Goal: Task Accomplishment & Management: Manage account settings

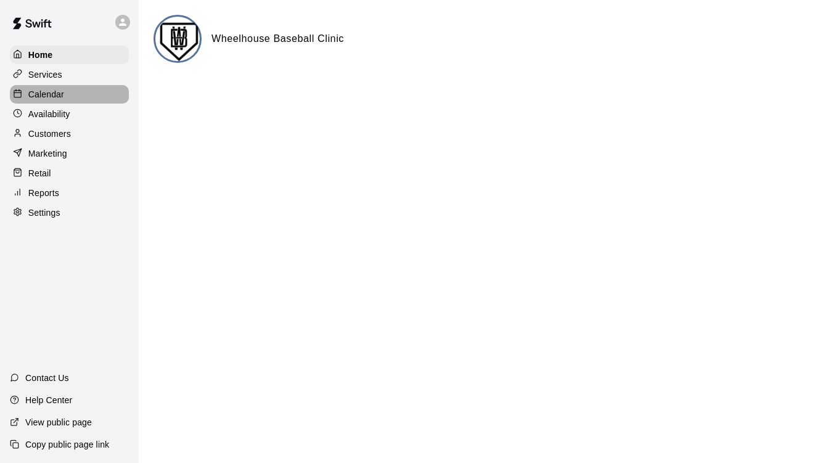
click at [52, 99] on p "Calendar" at bounding box center [46, 94] width 36 height 12
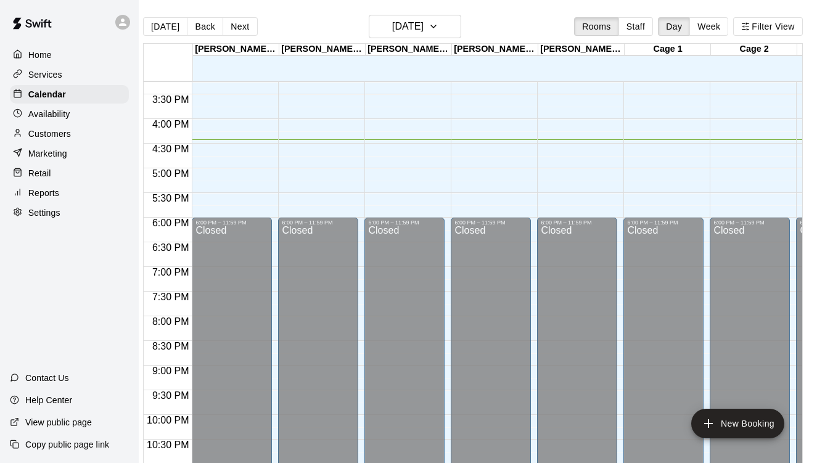
scroll to position [0, 10]
click at [239, 24] on button "Next" at bounding box center [240, 26] width 35 height 19
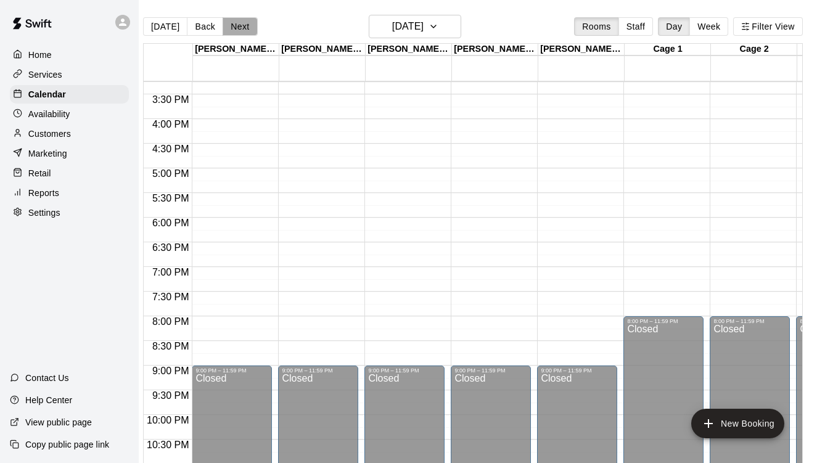
click at [239, 27] on button "Next" at bounding box center [240, 26] width 35 height 19
click at [204, 27] on button "Back" at bounding box center [205, 26] width 36 height 19
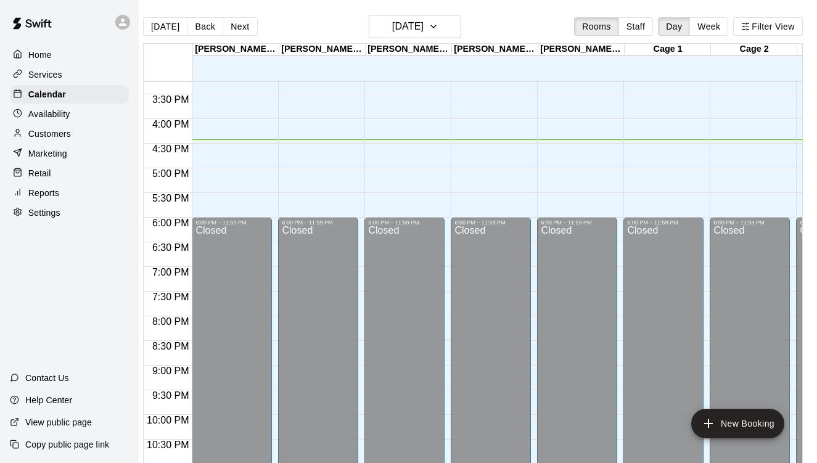
click at [44, 209] on p "Settings" at bounding box center [44, 213] width 32 height 12
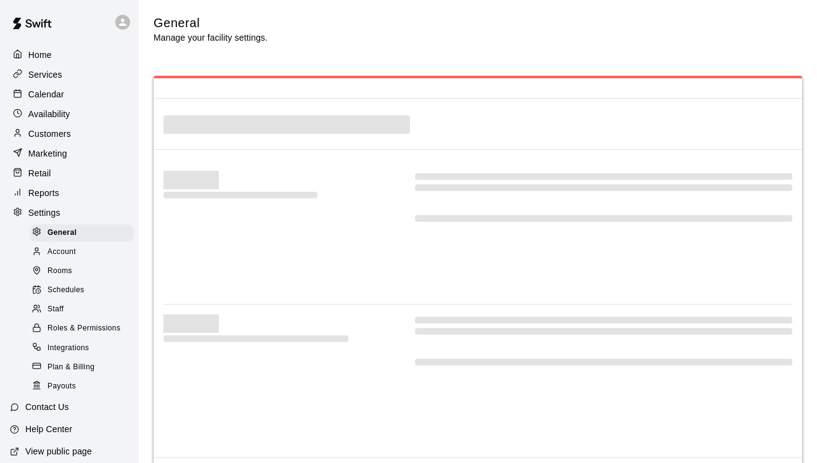
select select "**"
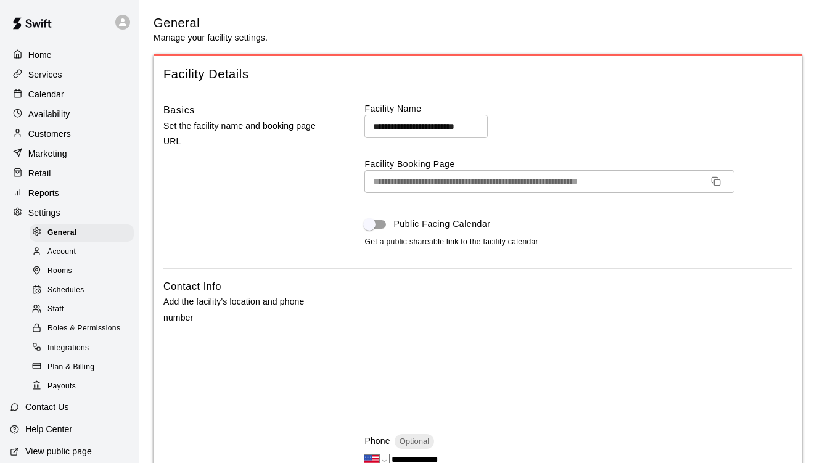
scroll to position [2357, 0]
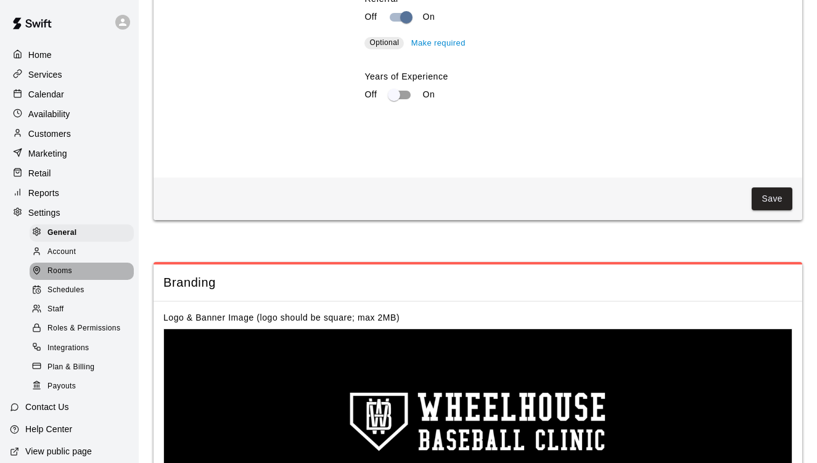
click at [70, 271] on span "Rooms" at bounding box center [60, 271] width 25 height 12
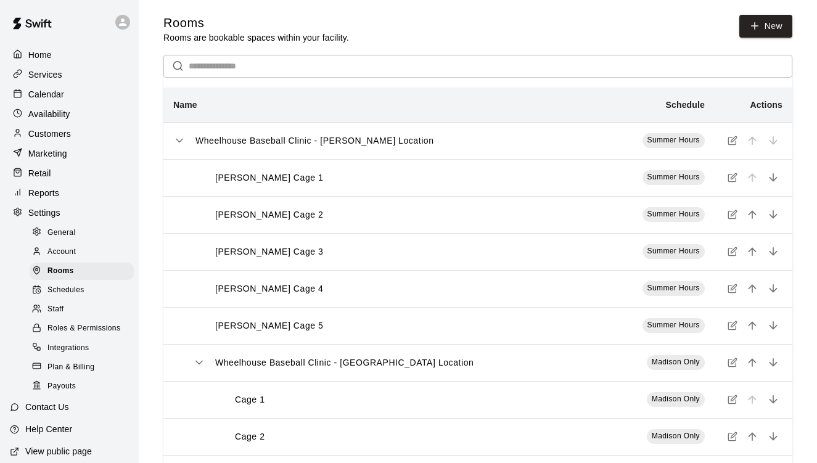
click at [806, 357] on div "Rooms Rooms are bookable spaces within your facility. New ​ Name Schedule Actio…" at bounding box center [478, 337] width 669 height 645
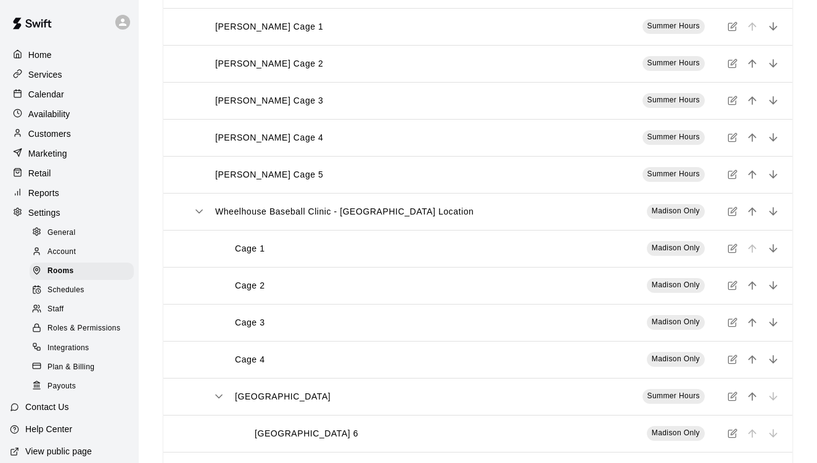
scroll to position [154, 0]
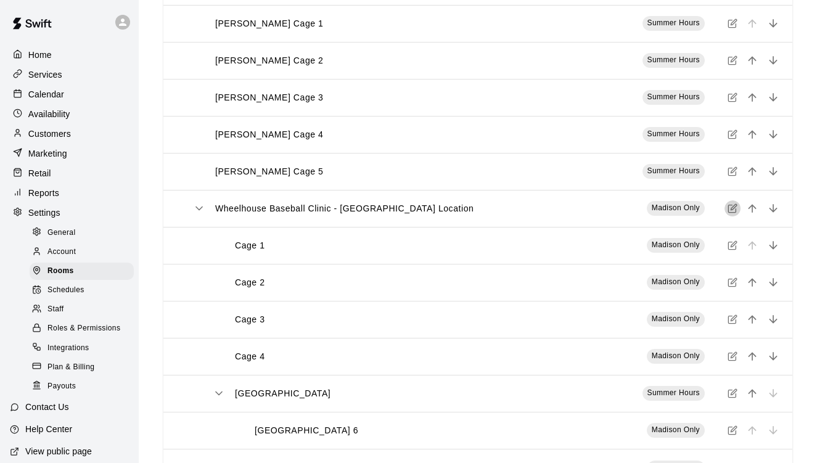
click at [734, 208] on icon "simple table" at bounding box center [733, 209] width 10 height 10
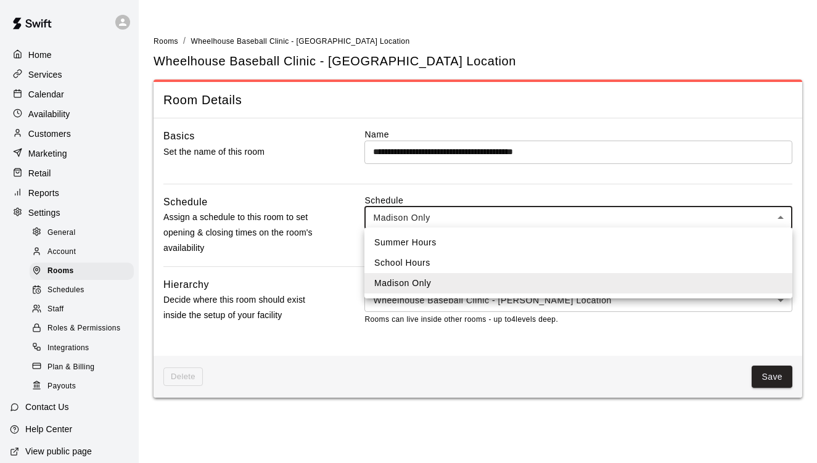
click at [595, 209] on body "**********" at bounding box center [408, 206] width 817 height 413
click at [595, 209] on div at bounding box center [408, 231] width 817 height 463
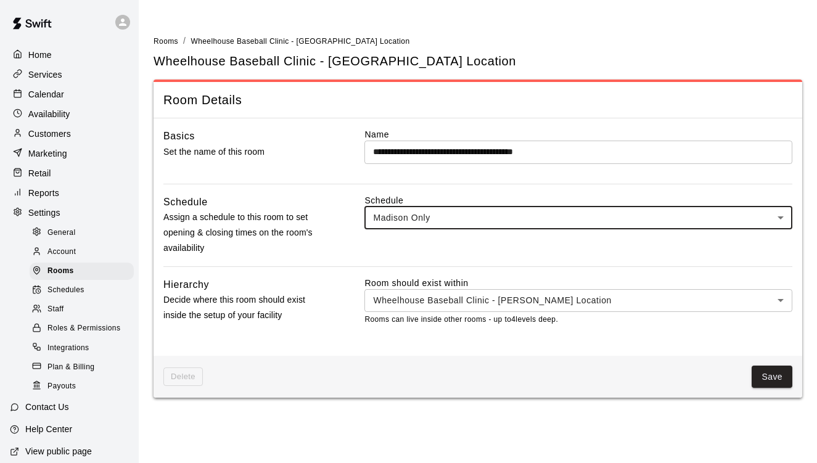
click at [319, 267] on hr at bounding box center [477, 267] width 629 height 1
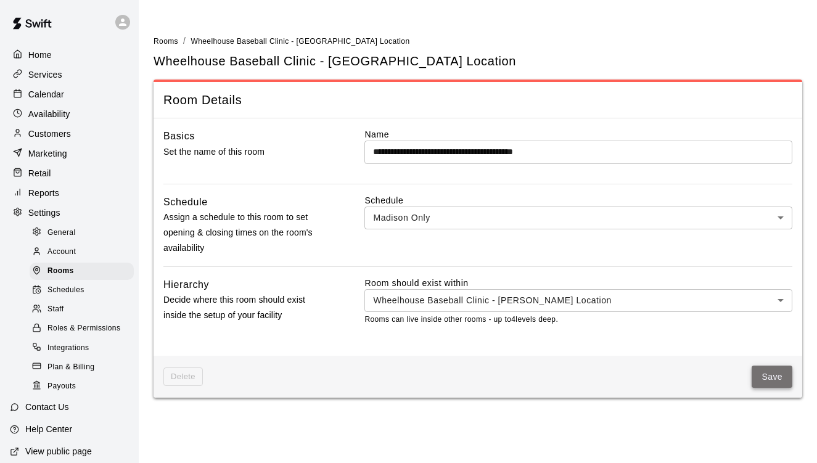
click at [771, 375] on button "Save" at bounding box center [772, 377] width 41 height 23
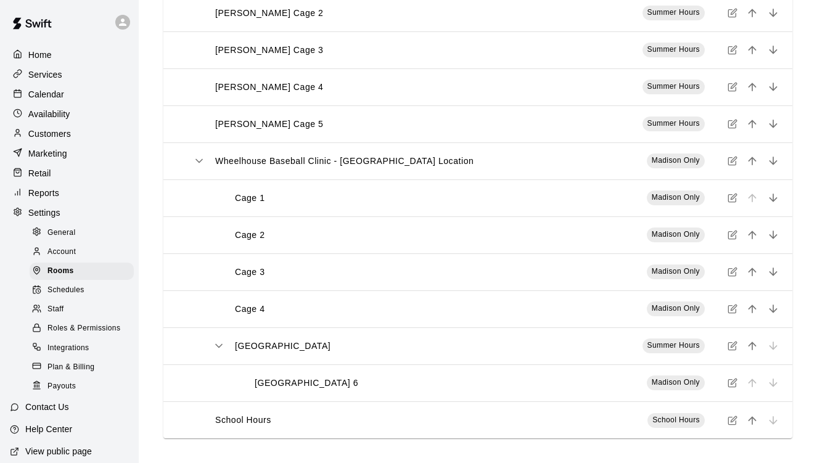
scroll to position [202, 0]
click at [731, 160] on icon "simple table" at bounding box center [733, 161] width 10 height 10
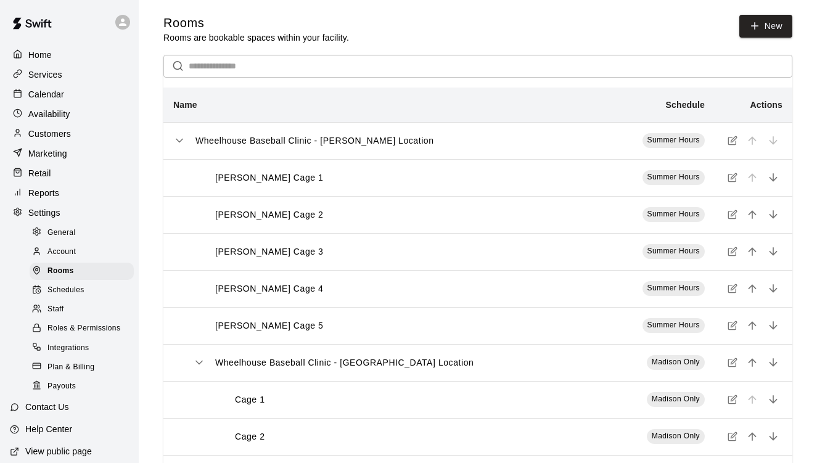
click at [60, 95] on p "Calendar" at bounding box center [46, 94] width 36 height 12
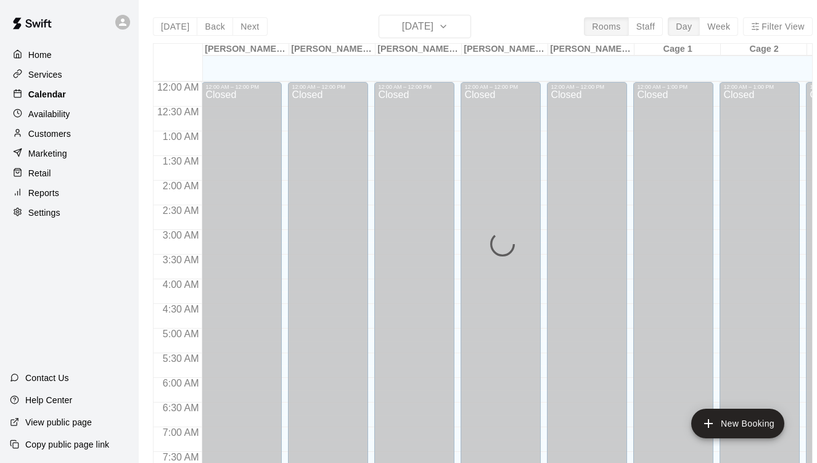
scroll to position [753, 0]
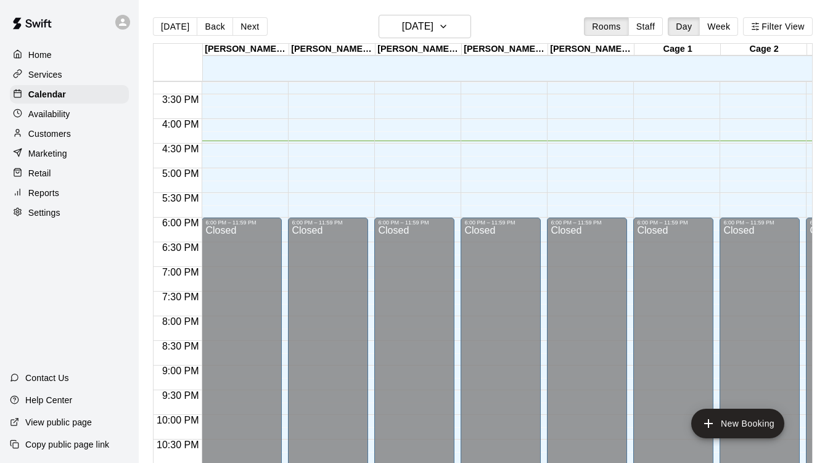
click at [55, 77] on p "Services" at bounding box center [45, 74] width 34 height 12
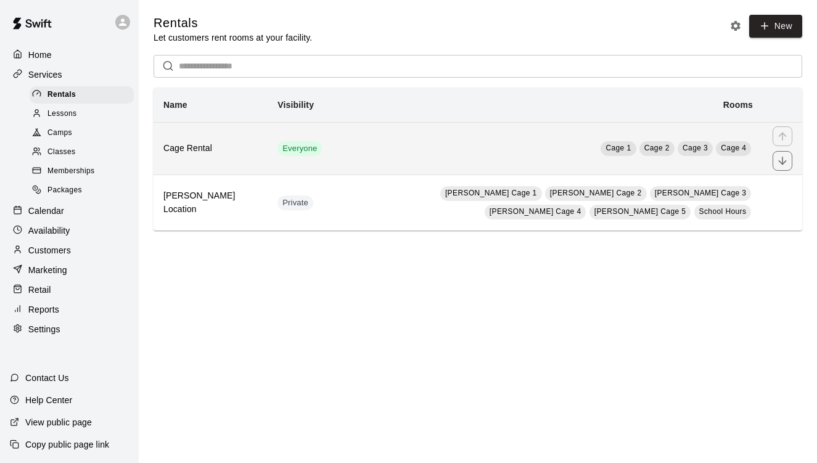
click at [549, 141] on td "Cage 1 Cage 2 Cage 3 Cage 4" at bounding box center [547, 148] width 431 height 52
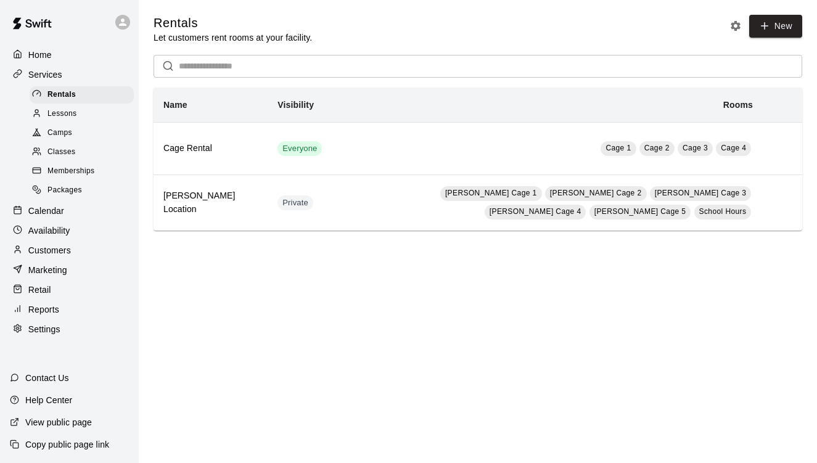
click at [83, 109] on div "Lessons" at bounding box center [82, 113] width 104 height 17
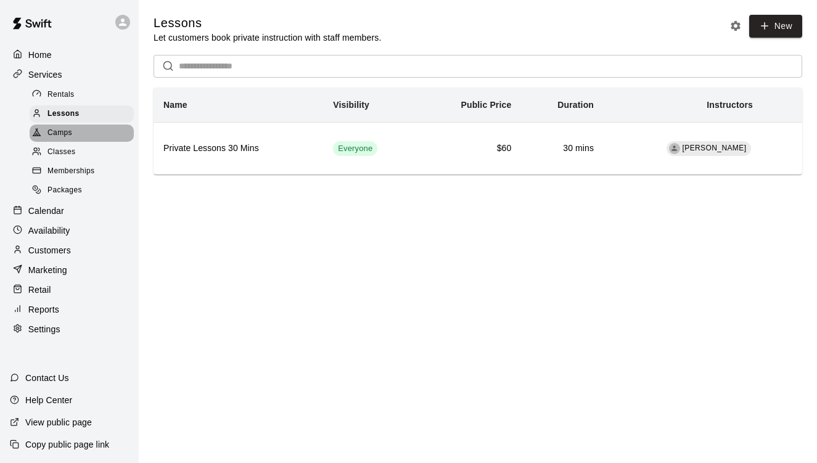
click at [79, 127] on div "Camps" at bounding box center [82, 133] width 104 height 17
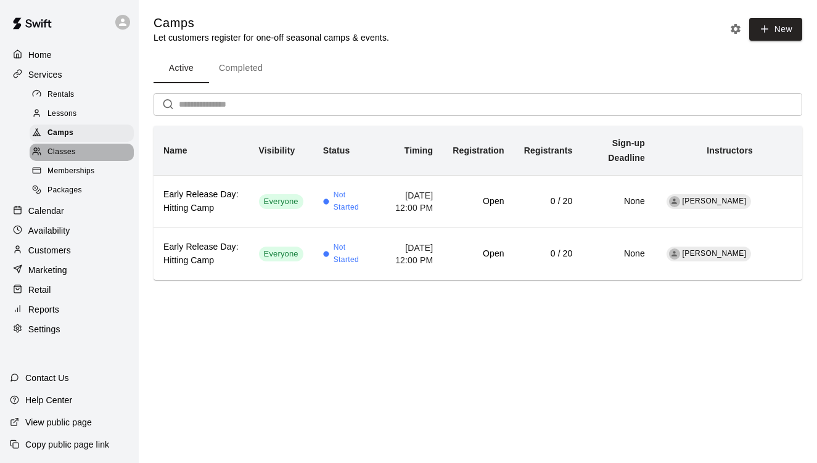
click at [75, 146] on span "Classes" at bounding box center [62, 152] width 28 height 12
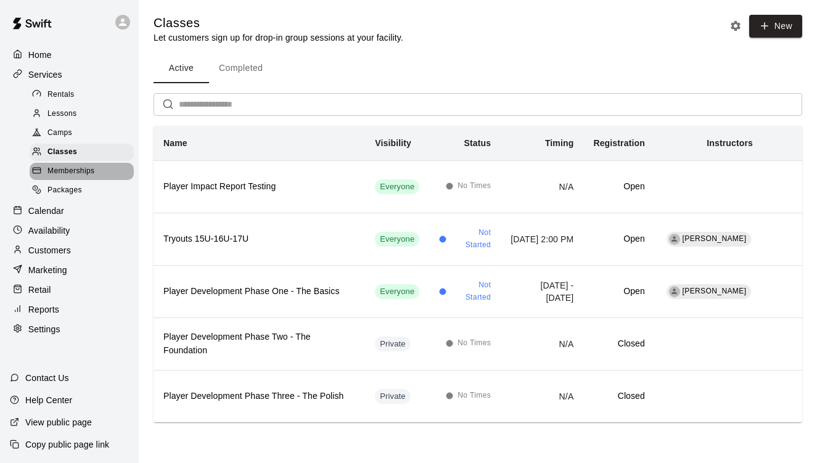
click at [75, 165] on span "Memberships" at bounding box center [71, 171] width 47 height 12
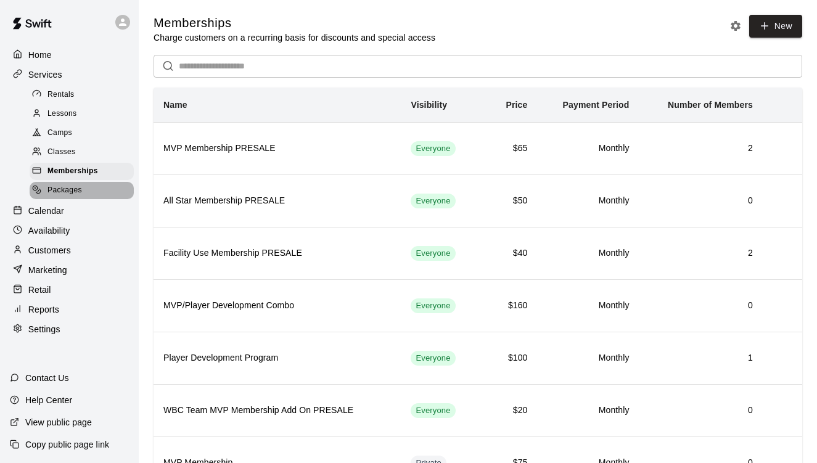
click at [67, 184] on span "Packages" at bounding box center [65, 190] width 35 height 12
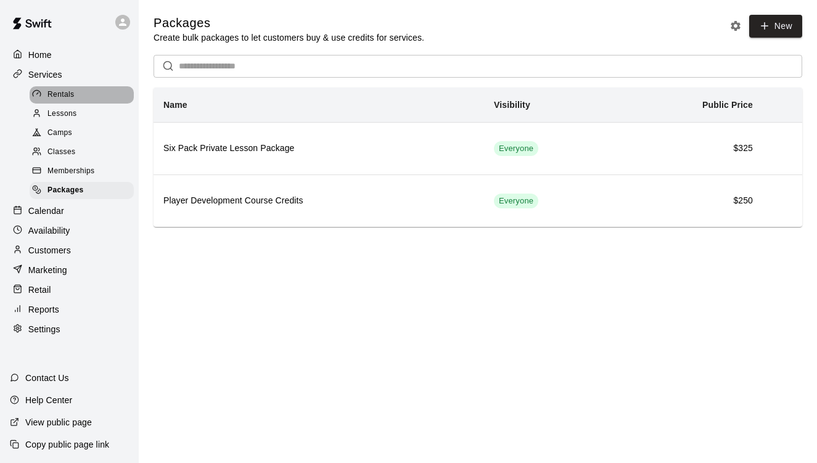
click at [59, 92] on span "Rentals" at bounding box center [61, 95] width 27 height 12
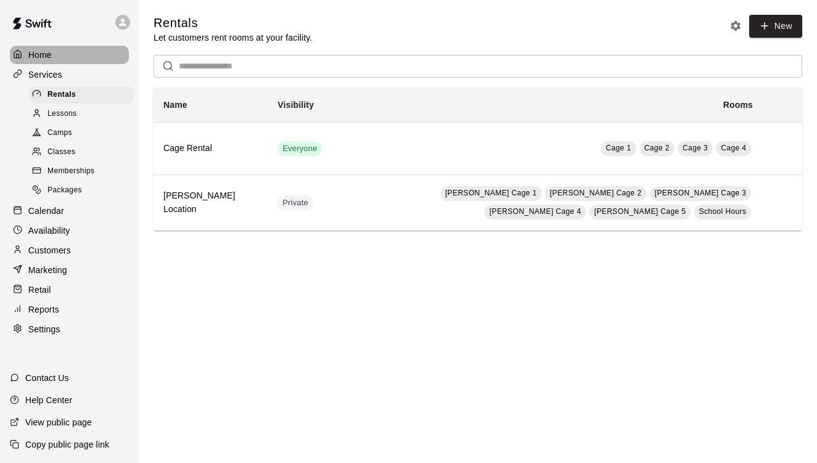
click at [46, 54] on p "Home" at bounding box center [39, 55] width 23 height 12
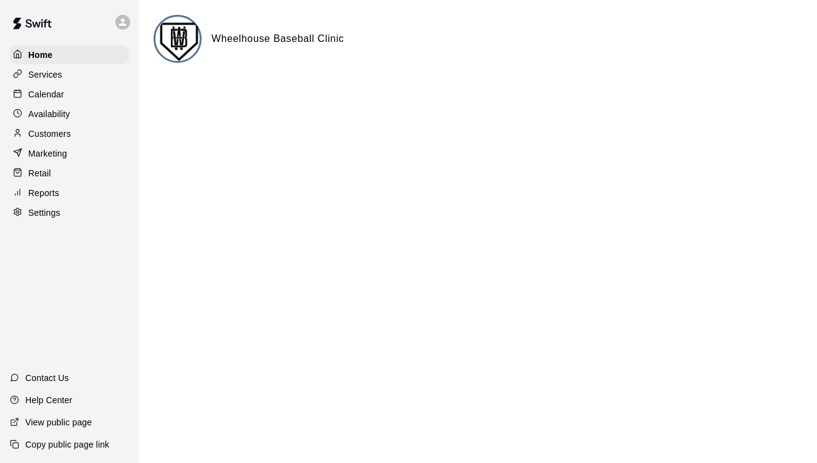
click at [58, 152] on p "Marketing" at bounding box center [47, 153] width 39 height 12
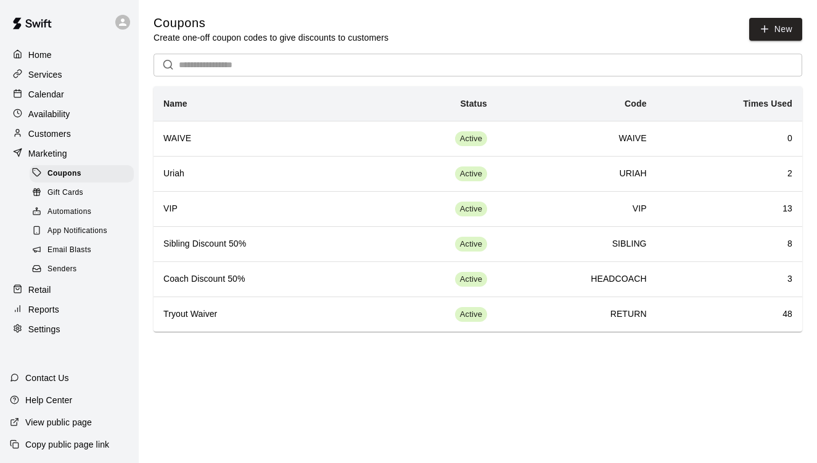
click at [80, 248] on span "Email Blasts" at bounding box center [70, 250] width 44 height 12
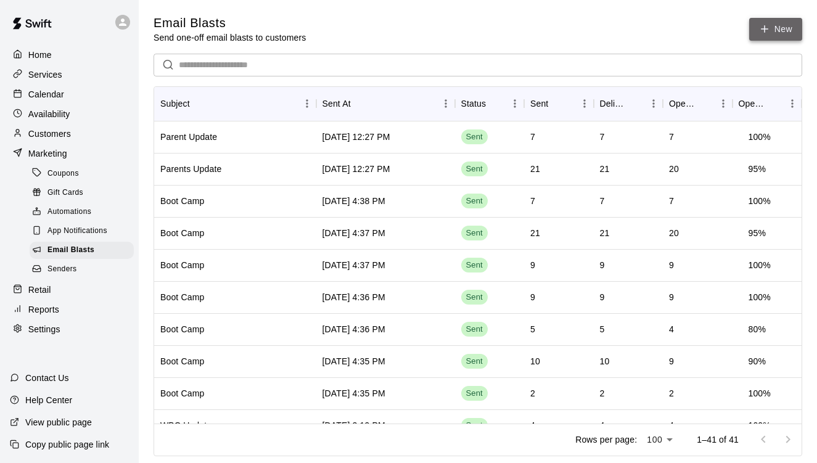
click at [772, 28] on link "New" at bounding box center [776, 29] width 53 height 23
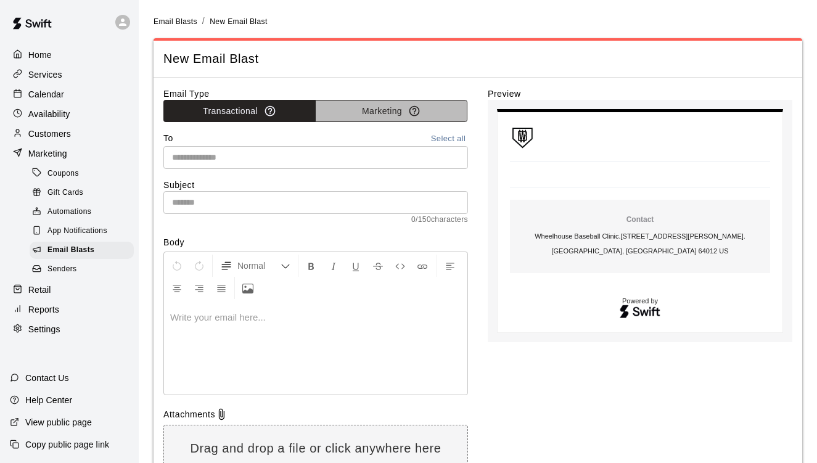
click at [359, 117] on button "Marketing" at bounding box center [391, 111] width 152 height 23
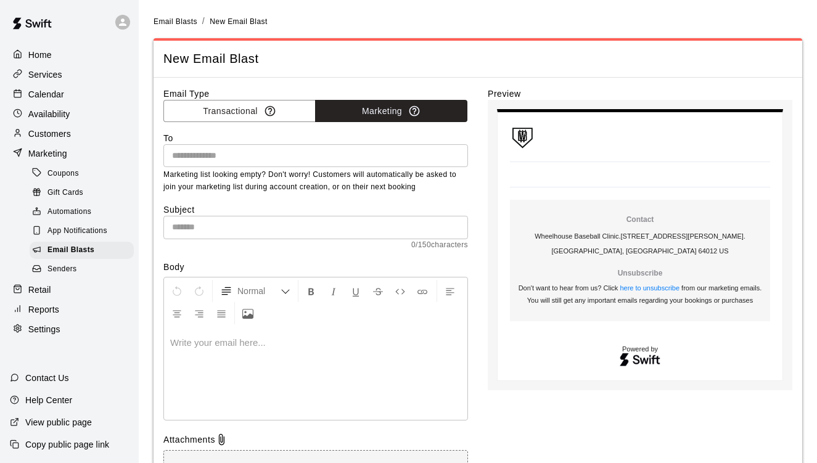
click at [325, 150] on input "text" at bounding box center [315, 155] width 296 height 15
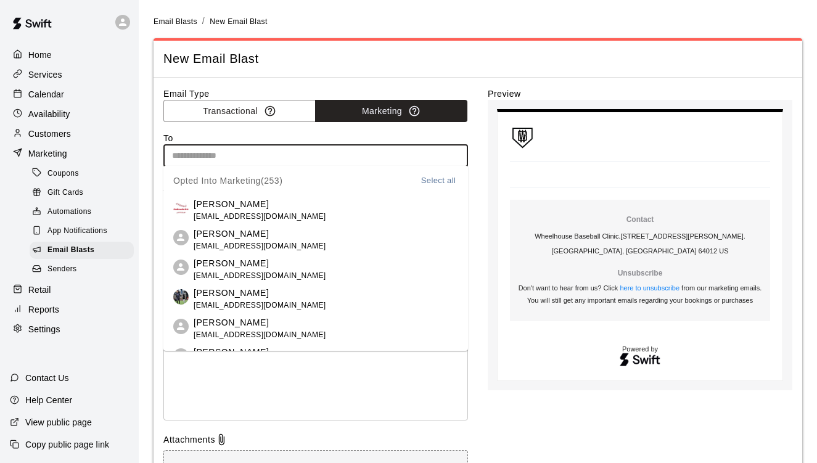
click at [484, 191] on div "Email Type Transactional Marketing To ​ Opted Into Marketing ( 253 ) Select all…" at bounding box center [477, 322] width 629 height 468
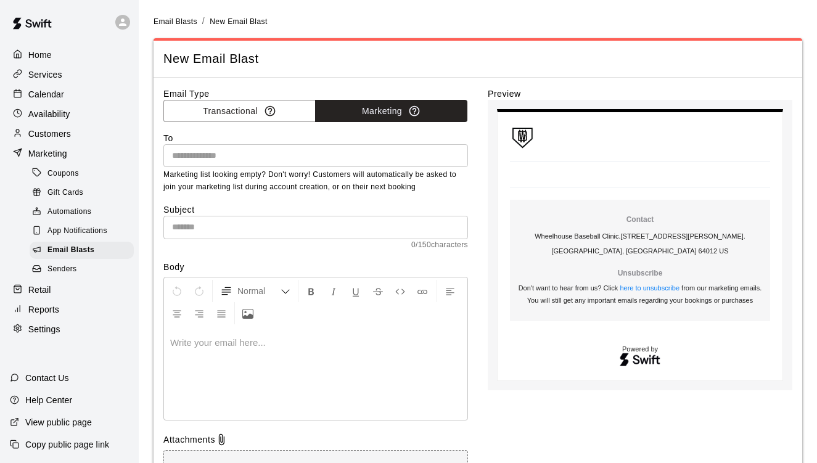
click at [302, 349] on div at bounding box center [316, 374] width 304 height 93
click at [242, 247] on span "0 / 150 characters" at bounding box center [315, 245] width 305 height 12
click at [69, 270] on span "Senders" at bounding box center [63, 269] width 30 height 12
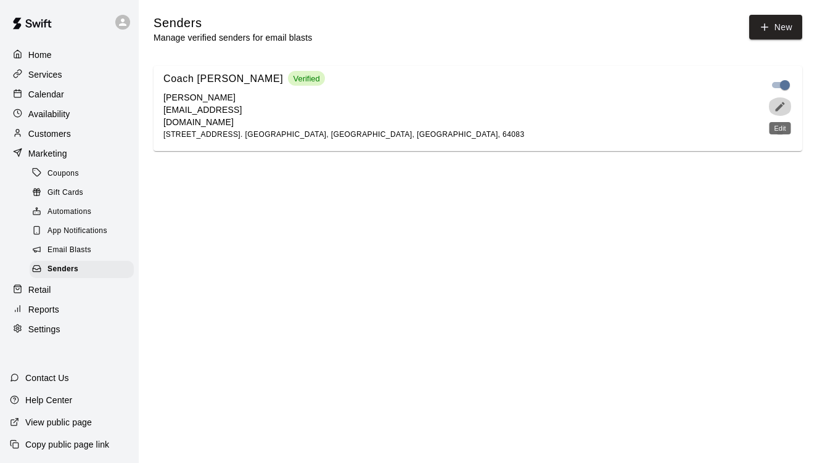
click at [782, 102] on icon "edit" at bounding box center [780, 106] width 9 height 9
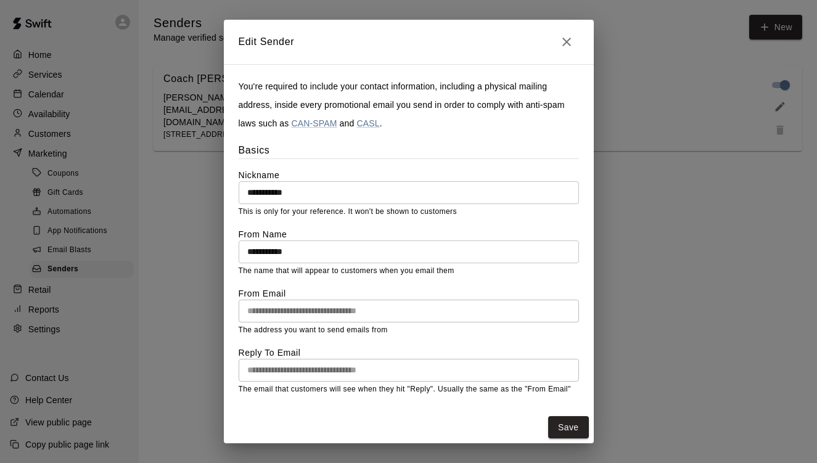
click at [421, 336] on div "**********" at bounding box center [409, 270] width 341 height 254
click at [568, 49] on button "Close" at bounding box center [567, 42] width 25 height 25
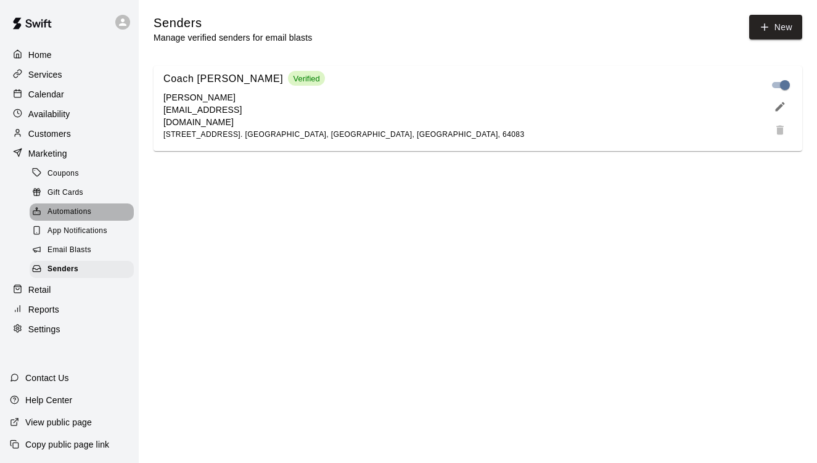
click at [82, 209] on span "Automations" at bounding box center [70, 212] width 44 height 12
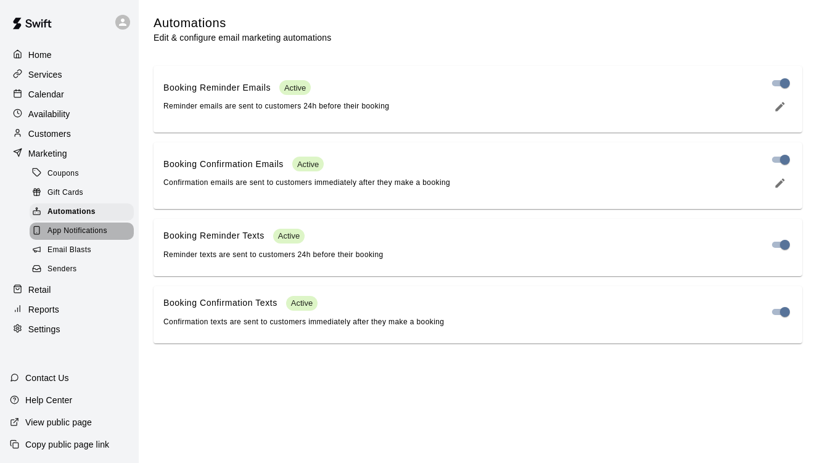
click at [68, 229] on span "App Notifications" at bounding box center [78, 231] width 60 height 12
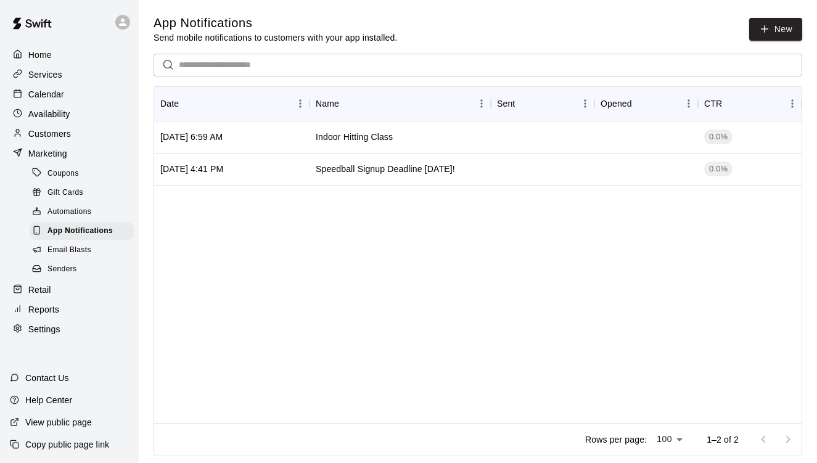
click at [41, 51] on p "Home" at bounding box center [39, 55] width 23 height 12
